Goal: Task Accomplishment & Management: Manage account settings

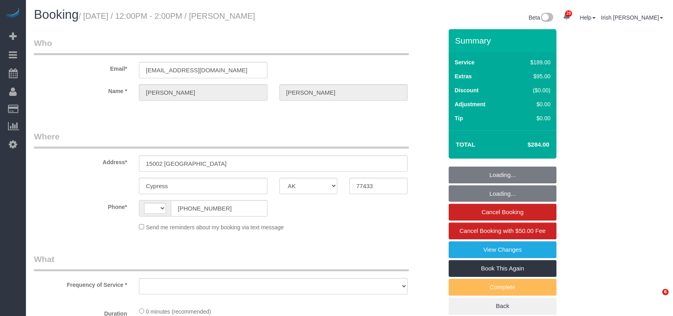
select select "[GEOGRAPHIC_DATA]"
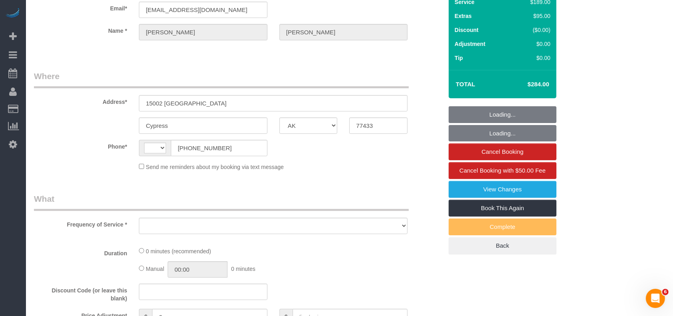
select select "string:[GEOGRAPHIC_DATA]"
select select "string:fspay-0357febd-d2f9-4b90-8489-6c8b21127165"
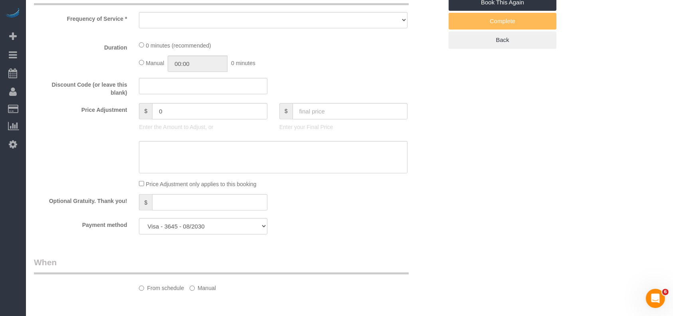
select select "object:1035"
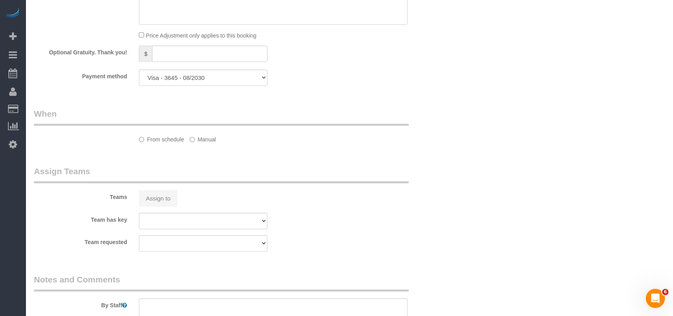
select select "spot1"
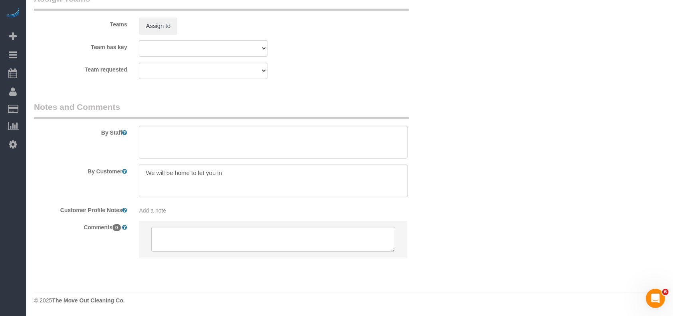
select select "3"
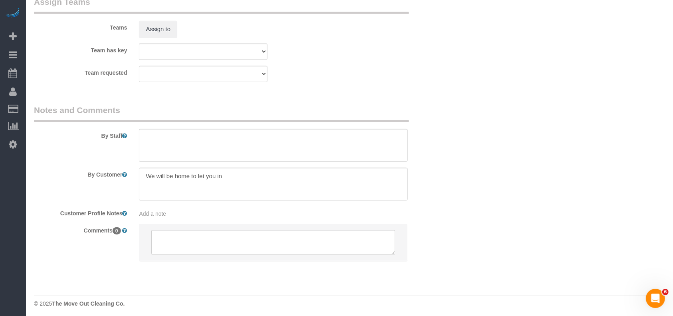
scroll to position [816, 0]
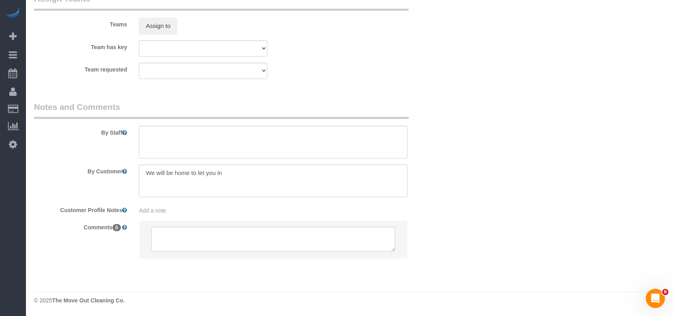
select select "object:1113"
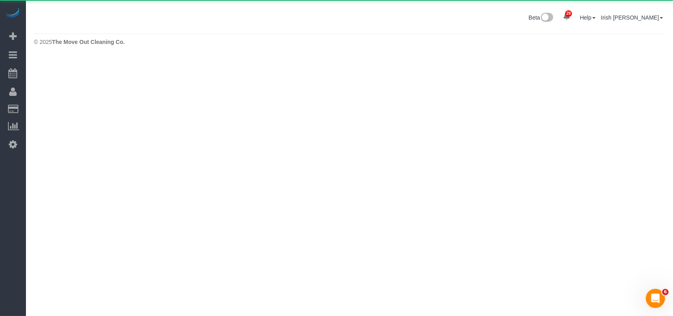
scroll to position [0, 0]
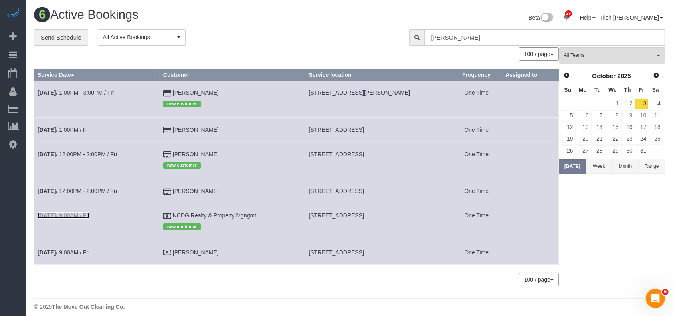
click at [80, 217] on link "[DATE] 9:00AM / Fri" at bounding box center [64, 215] width 52 height 6
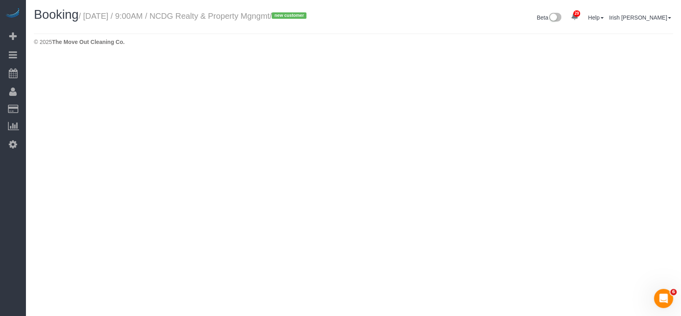
select select "[GEOGRAPHIC_DATA]"
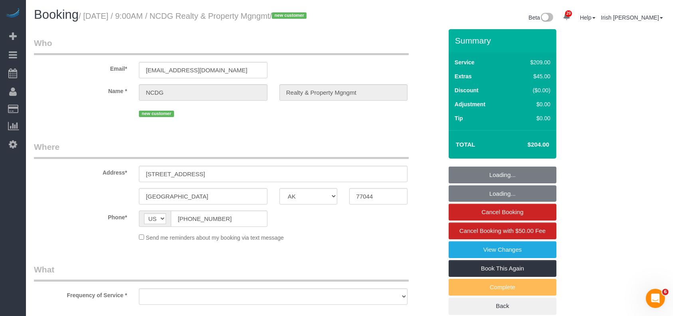
select select "3"
select select "object:1663"
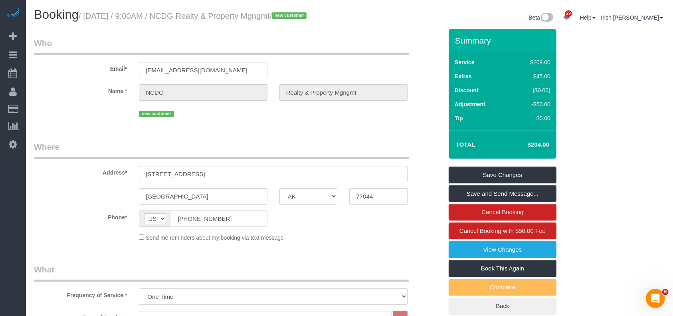
click at [55, 242] on div "Send me reminders about my booking via text message" at bounding box center [238, 237] width 421 height 9
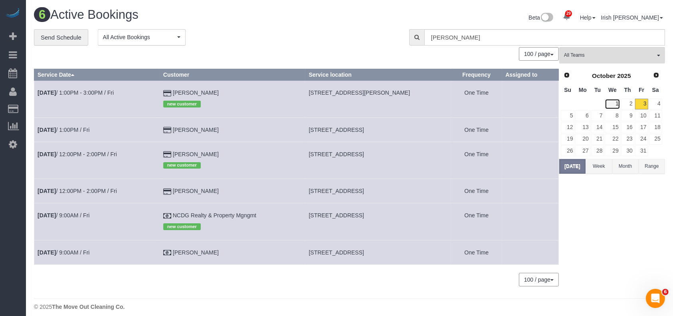
click at [617, 103] on link "1" at bounding box center [612, 104] width 15 height 11
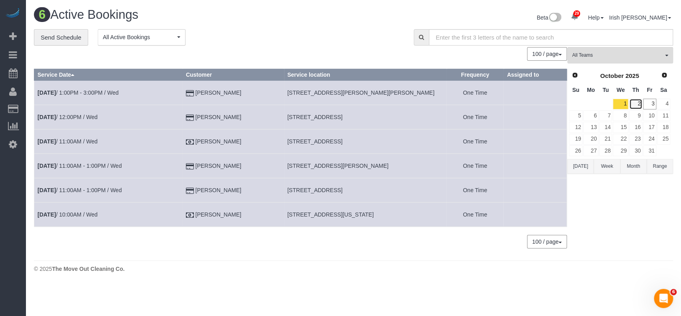
click at [629, 104] on link "2" at bounding box center [635, 104] width 13 height 11
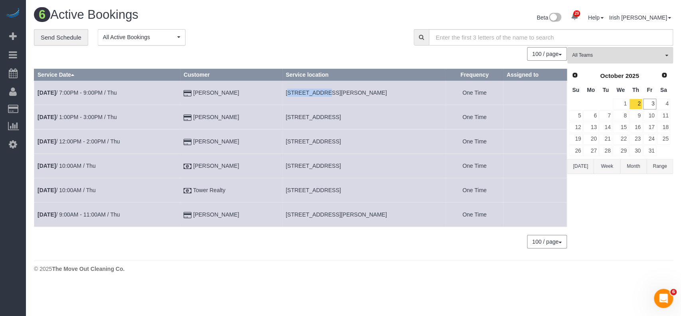
drag, startPoint x: 290, startPoint y: 93, endPoint x: 315, endPoint y: 90, distance: 25.3
click at [321, 91] on td "[STREET_ADDRESS][PERSON_NAME]" at bounding box center [365, 93] width 164 height 24
copy span "170 [PERSON_NAME]"
click at [650, 101] on link "3" at bounding box center [649, 104] width 13 height 11
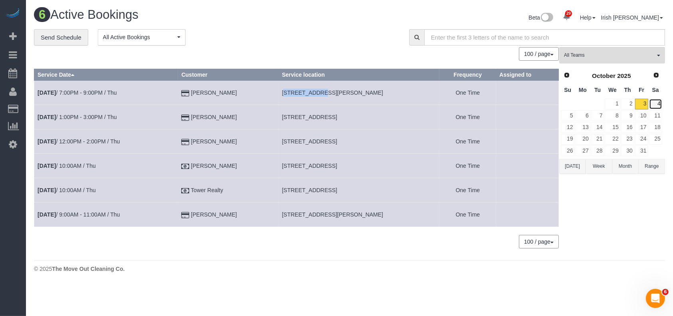
click at [666, 100] on div "**********" at bounding box center [349, 143] width 643 height 228
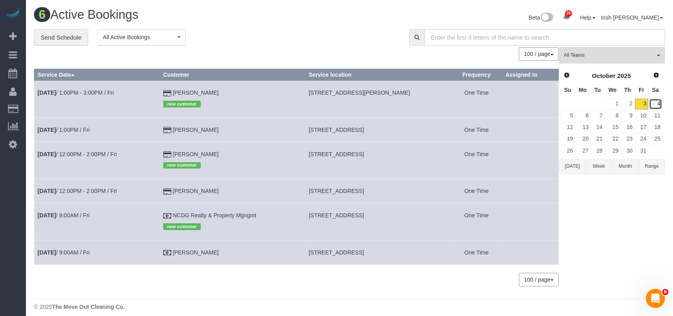
click at [661, 104] on link "4" at bounding box center [655, 104] width 13 height 11
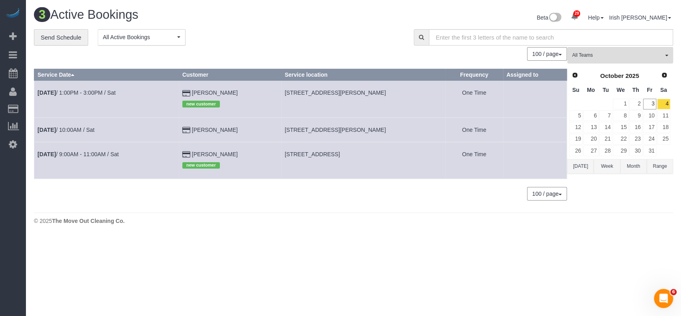
drag, startPoint x: 228, startPoint y: 130, endPoint x: 189, endPoint y: 129, distance: 38.3
click at [189, 129] on td "[PERSON_NAME]" at bounding box center [230, 129] width 103 height 24
copy td "[PERSON_NAME]"
click at [80, 127] on link "[DATE] 10:00AM / Sat" at bounding box center [66, 130] width 57 height 6
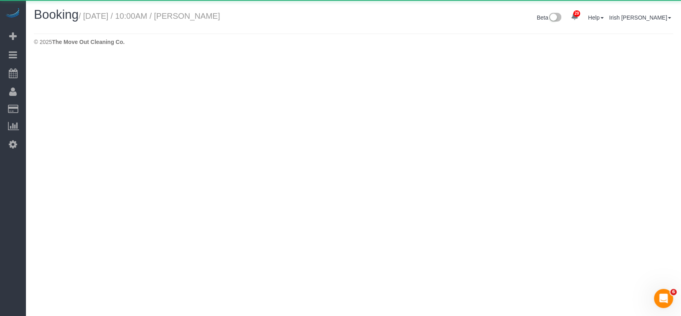
select select "[GEOGRAPHIC_DATA]"
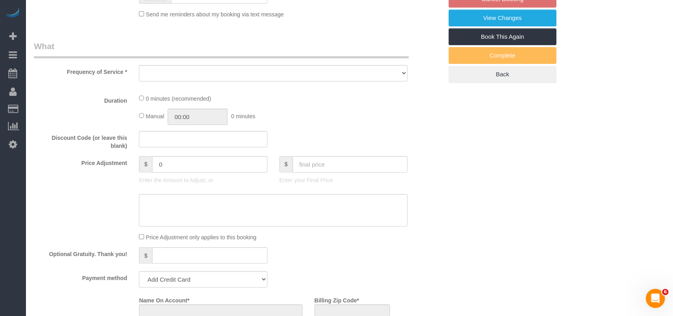
select select "object:2357"
select select "string:fspay-451ee181-e932-4d8d-9e3f-430176062e31"
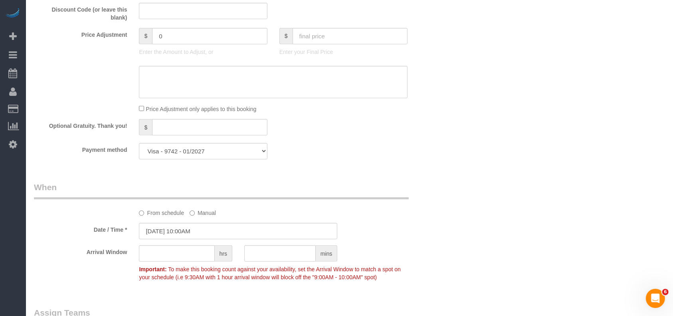
select select "object:2358"
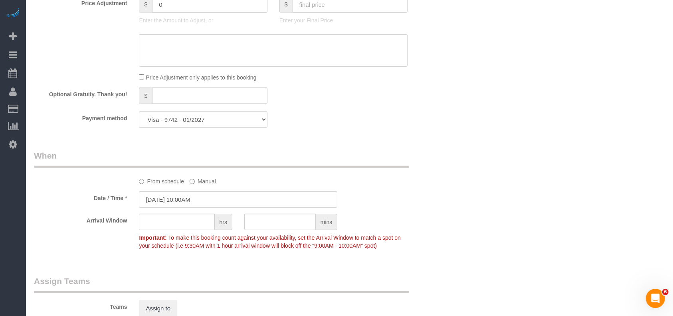
scroll to position [569, 0]
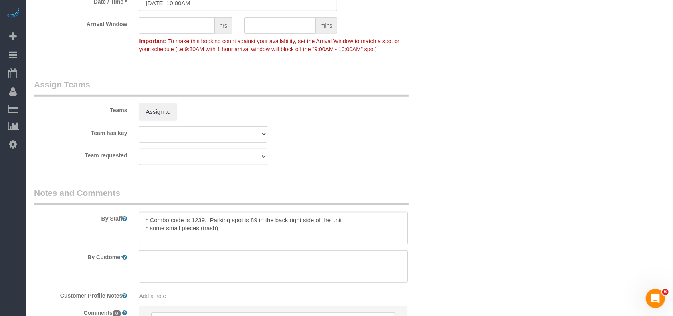
select select "3"
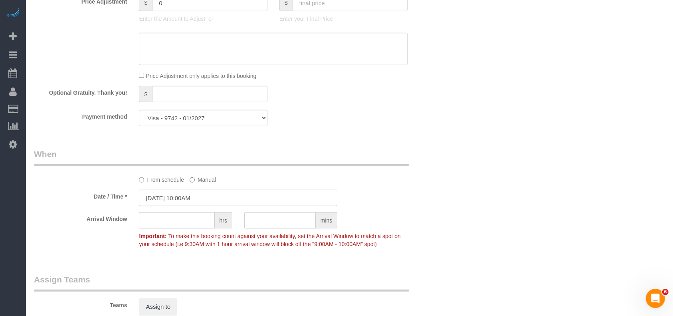
click at [192, 200] on input "[DATE] 10:00AM" at bounding box center [238, 198] width 198 height 16
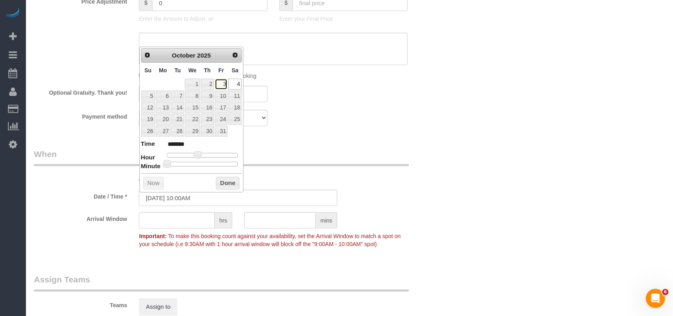
click at [224, 82] on link "3" at bounding box center [221, 84] width 13 height 11
type input "[DATE] 10:00AM"
drag, startPoint x: 231, startPoint y: 182, endPoint x: 258, endPoint y: 176, distance: 28.2
click at [231, 182] on button "Done" at bounding box center [228, 183] width 24 height 13
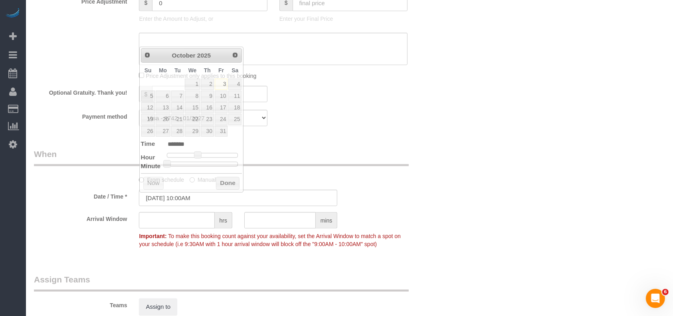
click at [325, 189] on sui-booking-spot "From schedule Manual Date / Time * [DATE] 10:00AM Arrival Window hrs mins Impor…" at bounding box center [238, 199] width 409 height 103
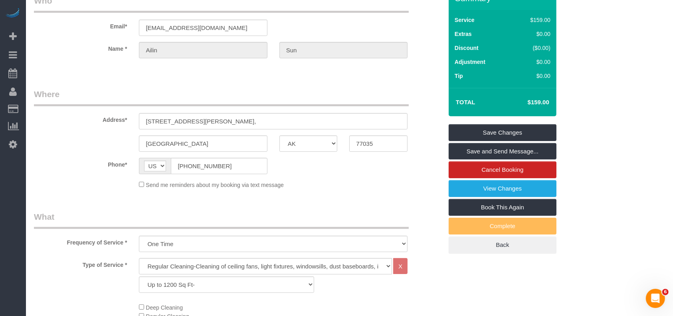
scroll to position [0, 0]
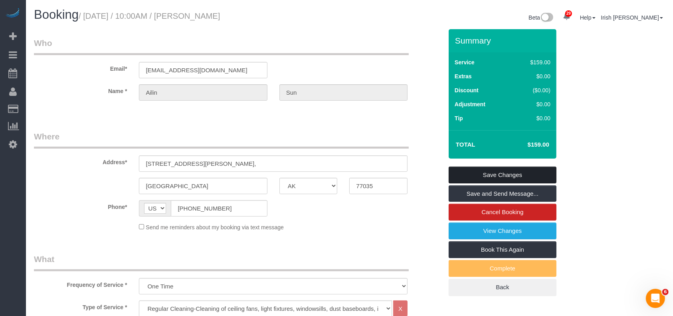
click at [519, 170] on link "Save Changes" at bounding box center [503, 174] width 108 height 17
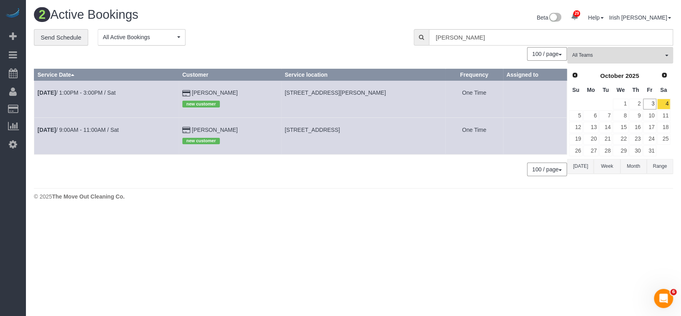
drag, startPoint x: 47, startPoint y: 273, endPoint x: 76, endPoint y: 202, distance: 76.6
click at [48, 273] on body "29 Beta Your Notifications You have 0 alerts × You have 3 to charge for [DATE] …" at bounding box center [340, 158] width 681 height 316
click at [639, 103] on link "2" at bounding box center [635, 104] width 13 height 11
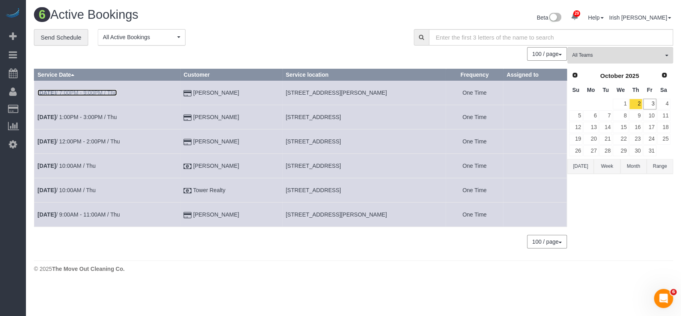
click at [84, 94] on link "[DATE] 7:00PM - 9:00PM / Thu" at bounding box center [77, 92] width 79 height 6
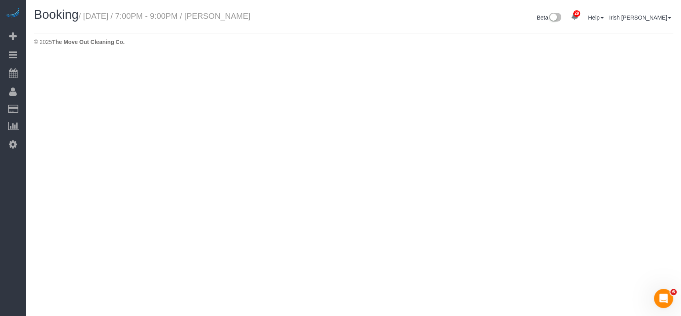
select select "[GEOGRAPHIC_DATA]"
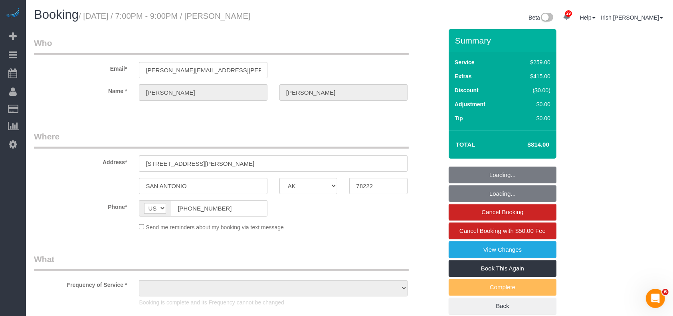
select select "object:2908"
select select "string:fspay-ceb08b2b-36ba-4fc8-99c8-cd9814410533"
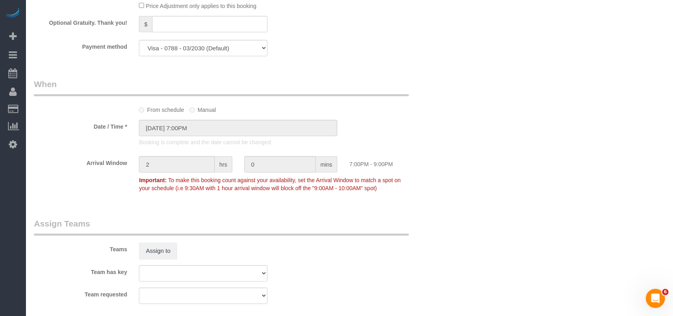
scroll to position [685, 0]
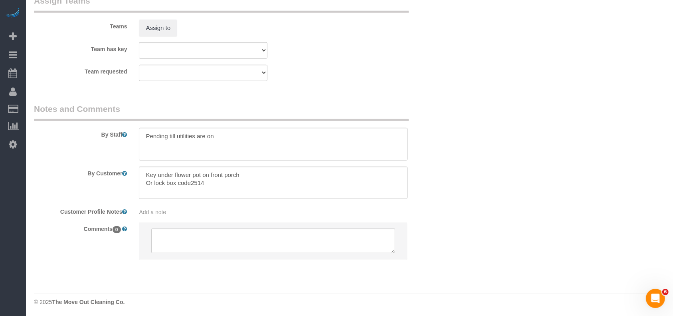
select select "object:3000"
select select "3"
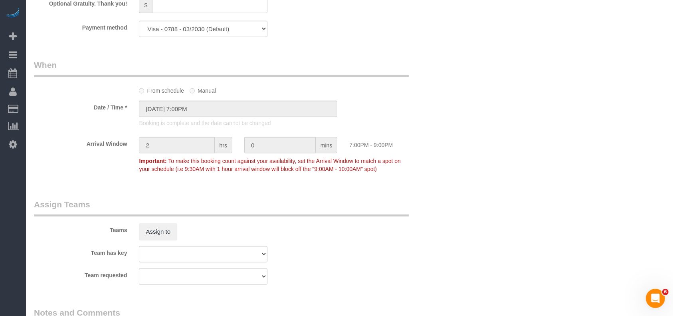
click at [242, 32] on select "Visa - 0788 - 03/2030 (Default) Add Credit Card ─────────────── Cash Check Payp…" at bounding box center [203, 29] width 128 height 16
click at [394, 64] on legend "When" at bounding box center [221, 68] width 375 height 18
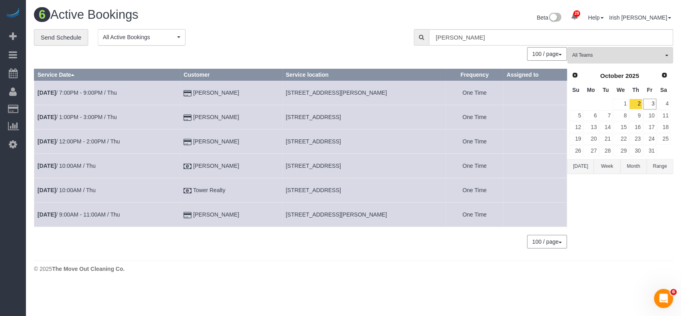
click at [23, 284] on div "29 Beta Your Notifications You have 0 alerts × You have 3 to charge for [DATE] …" at bounding box center [13, 158] width 26 height 316
click at [581, 166] on button "[DATE]" at bounding box center [581, 166] width 26 height 15
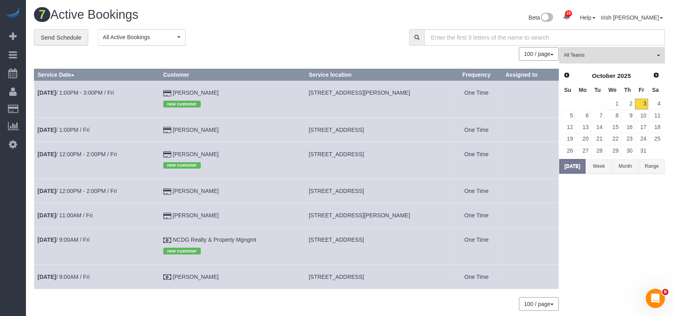
drag, startPoint x: 209, startPoint y: 278, endPoint x: 148, endPoint y: 267, distance: 61.3
click at [139, 271] on tr "[DATE] 9:00AM / Fri [PERSON_NAME] [STREET_ADDRESS] One Time" at bounding box center [296, 276] width 525 height 24
copy tr "[PERSON_NAME]"
